Goal: Browse casually

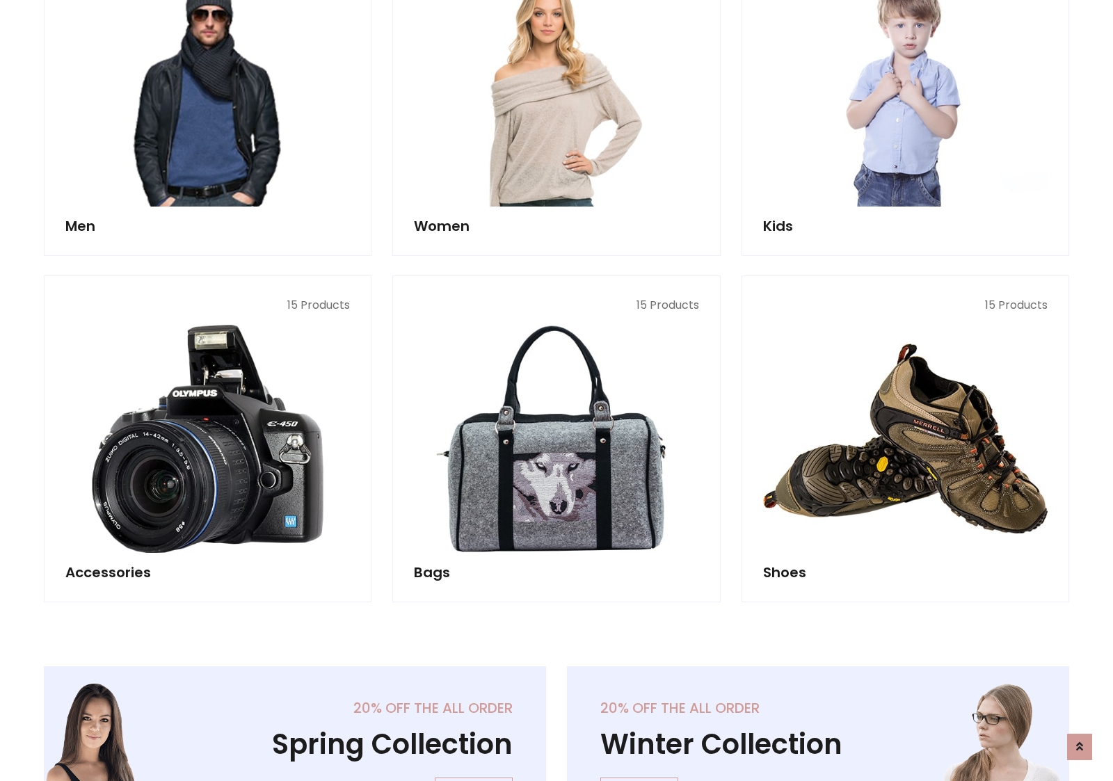
scroll to position [465, 0]
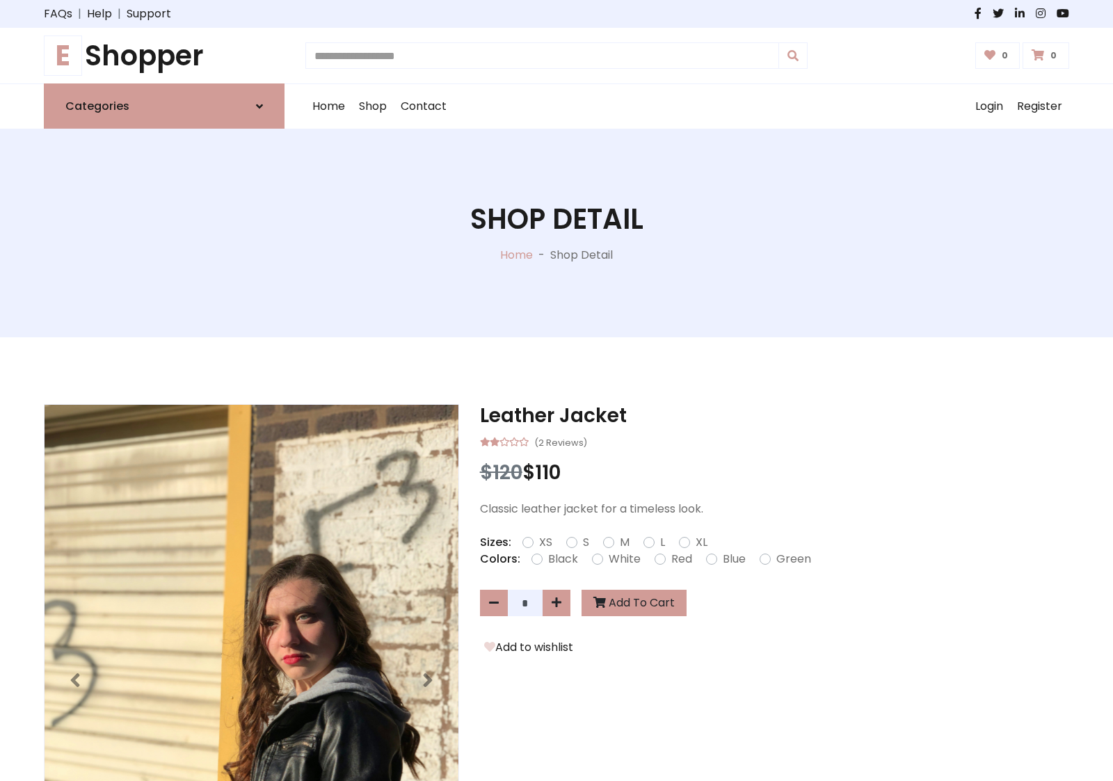
click at [164, 56] on h1 "E Shopper" at bounding box center [164, 55] width 241 height 33
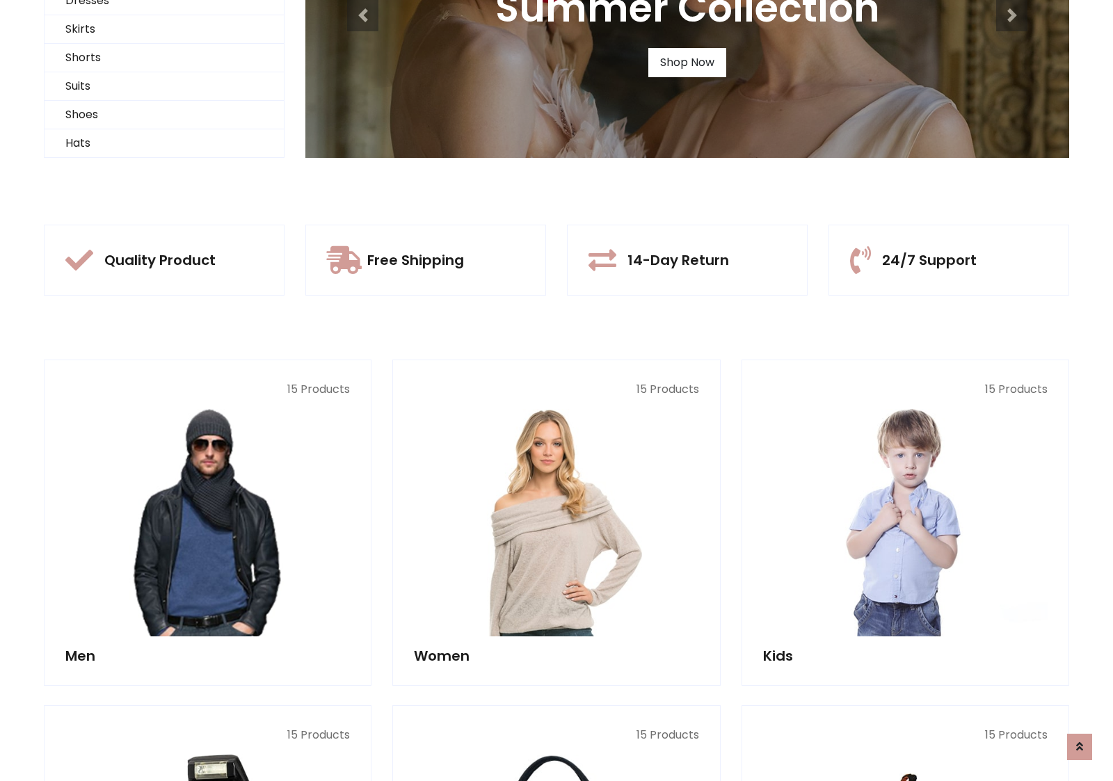
scroll to position [134, 0]
